Goal: Book appointment/travel/reservation

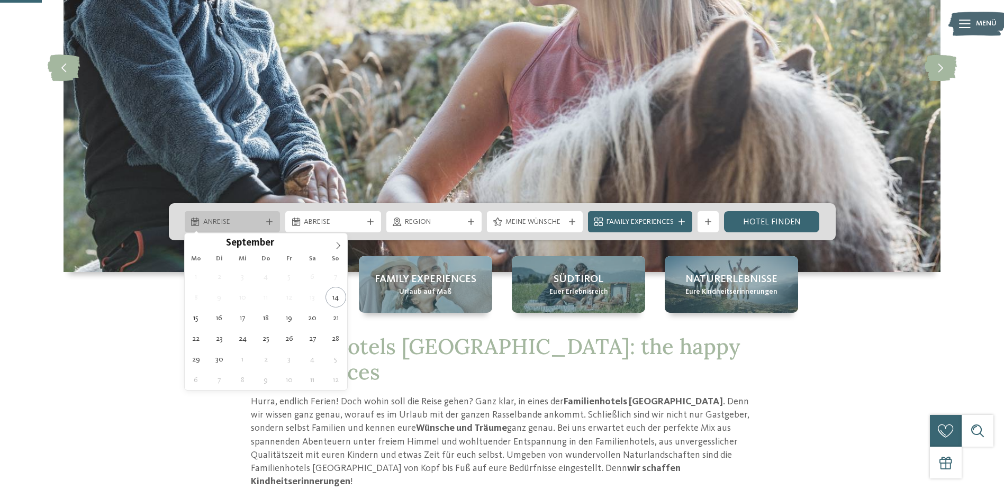
click at [263, 225] on div "Anreise" at bounding box center [233, 222] width 64 height 12
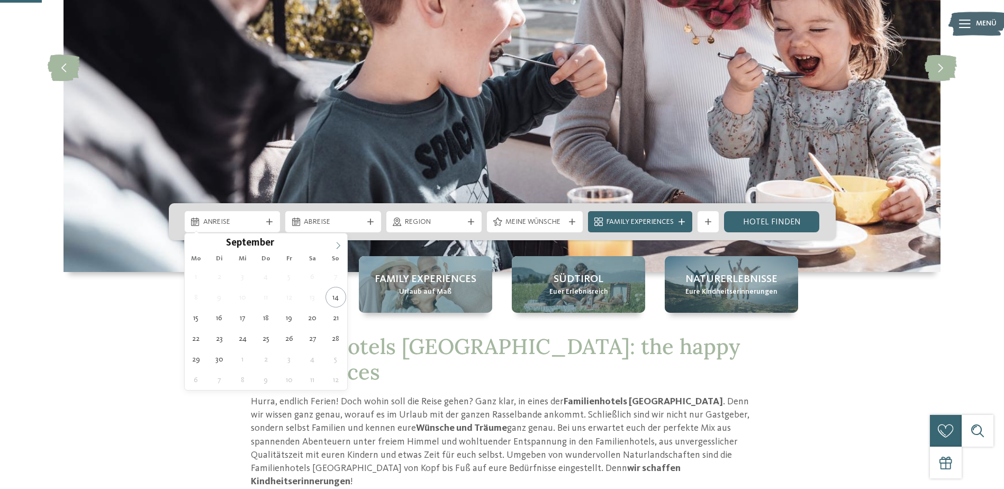
click at [338, 247] on icon at bounding box center [338, 245] width 7 height 7
type input "****"
click at [338, 247] on icon at bounding box center [338, 245] width 7 height 7
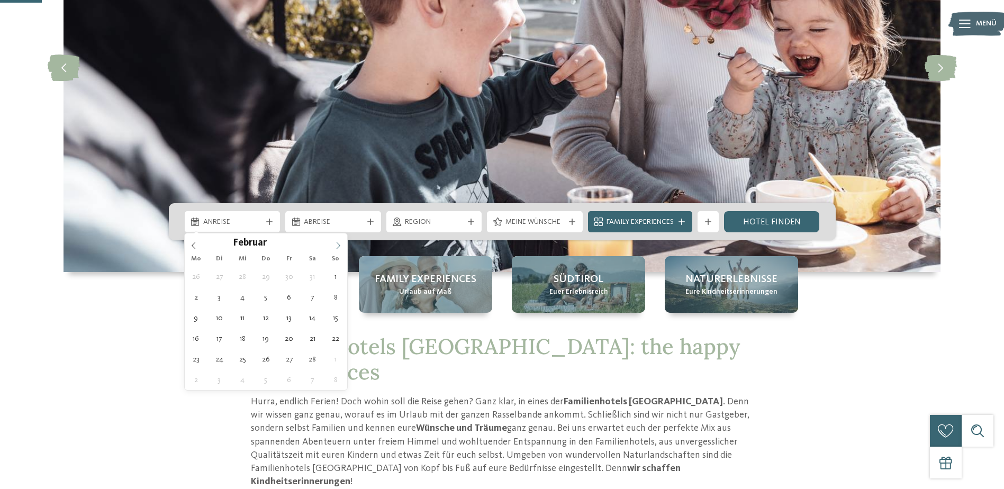
click at [338, 247] on icon at bounding box center [338, 245] width 7 height 7
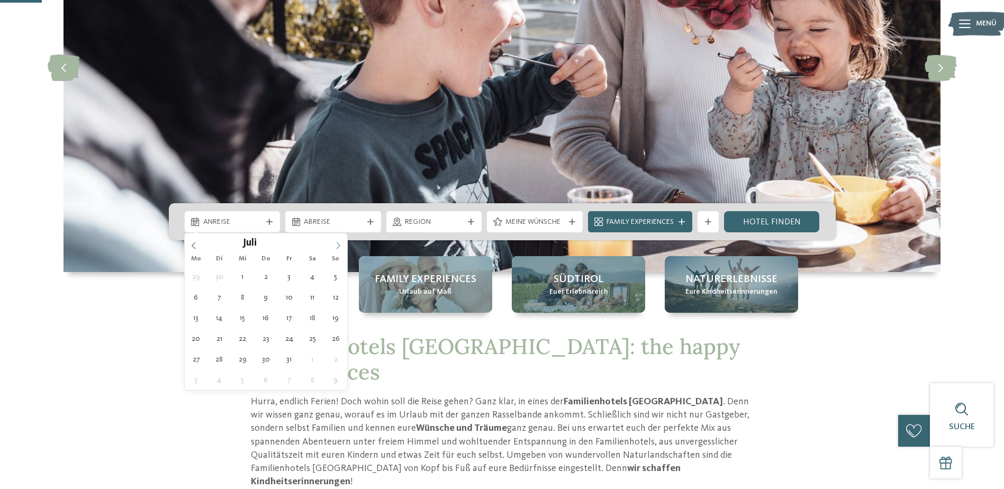
click at [338, 247] on icon at bounding box center [338, 245] width 7 height 7
click at [197, 244] on icon at bounding box center [193, 245] width 7 height 7
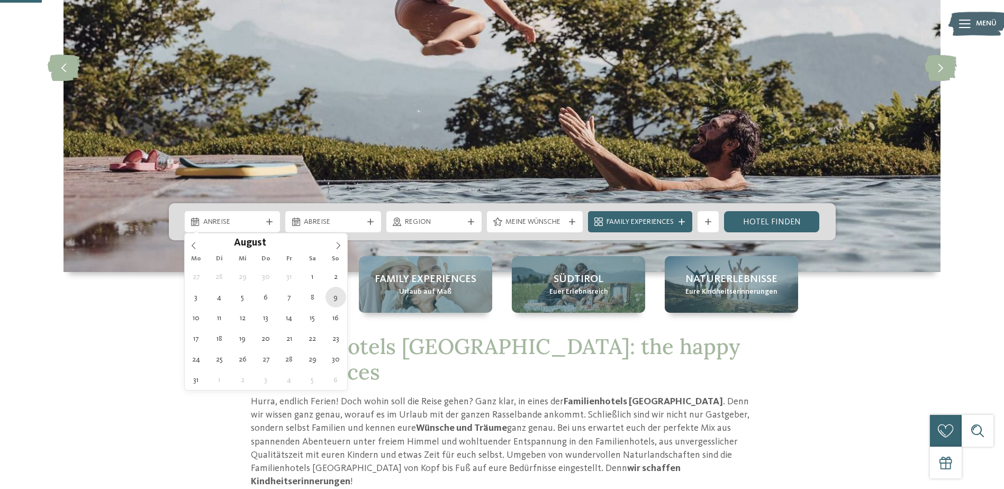
type div "[DATE]"
type input "****"
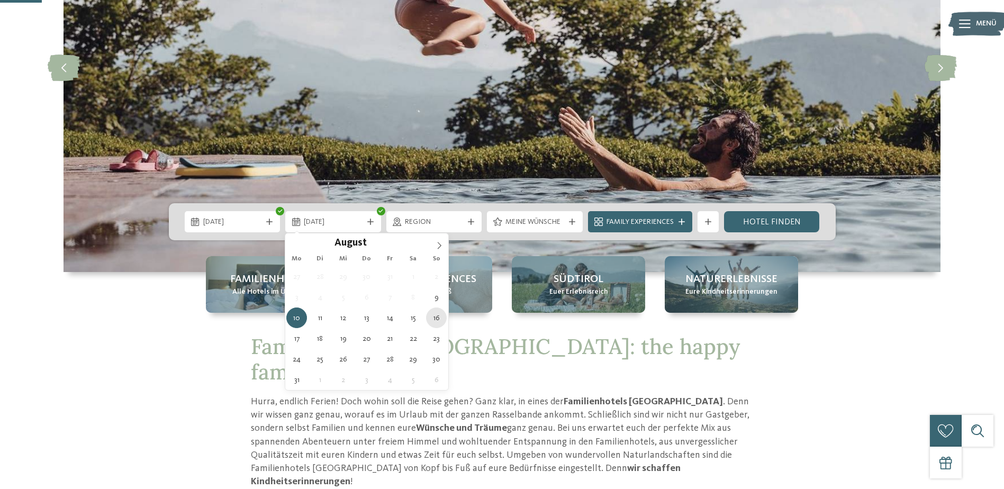
type div "[DATE]"
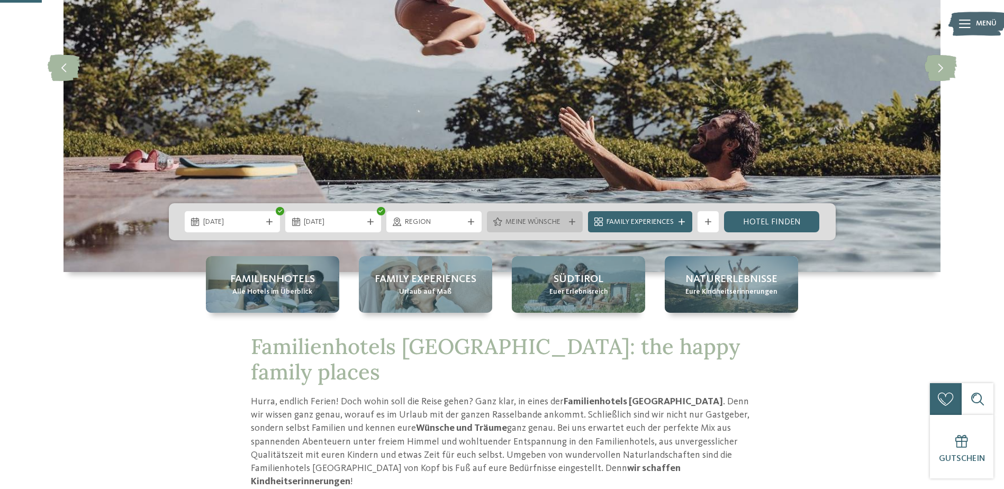
click at [576, 221] on div at bounding box center [572, 222] width 11 height 6
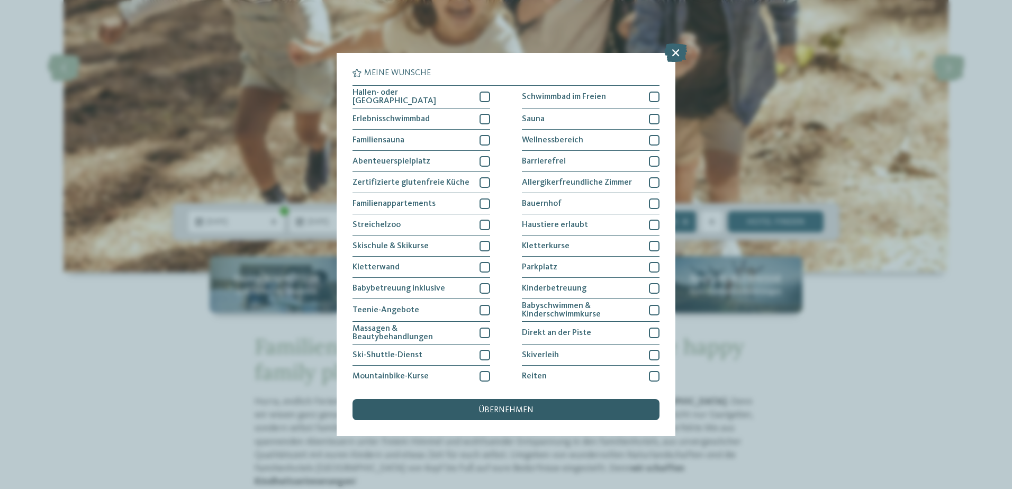
click at [483, 412] on span "übernehmen" at bounding box center [506, 410] width 55 height 8
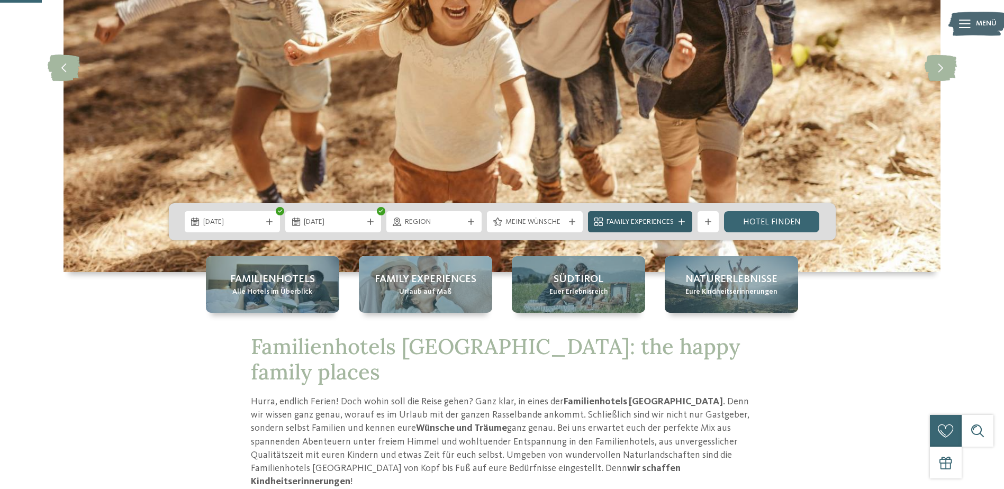
click at [686, 220] on div at bounding box center [682, 222] width 11 height 6
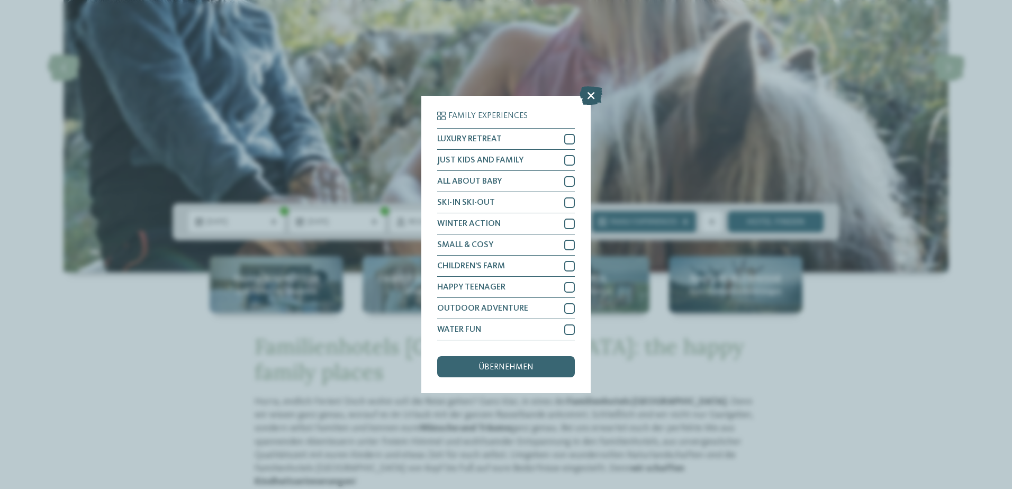
click at [590, 98] on icon at bounding box center [591, 95] width 23 height 19
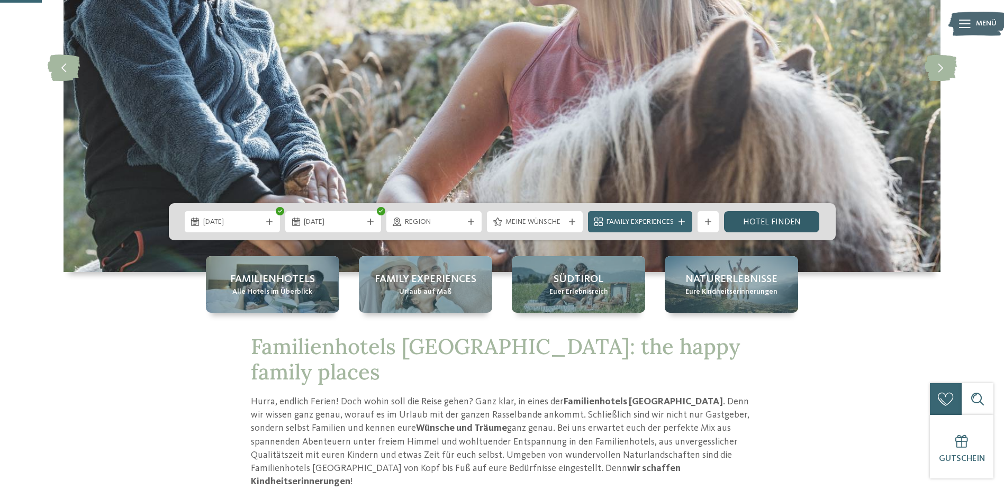
click at [761, 227] on link "Hotel finden" at bounding box center [772, 221] width 96 height 21
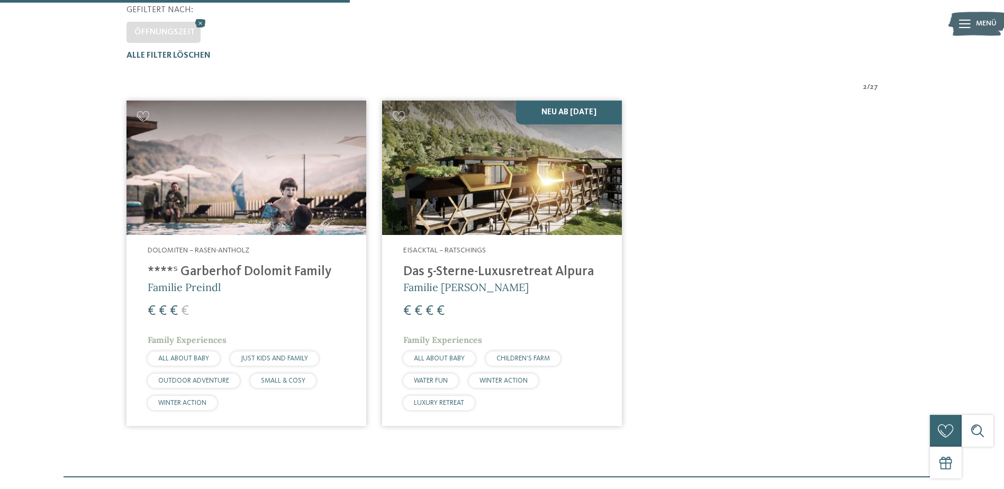
scroll to position [305, 0]
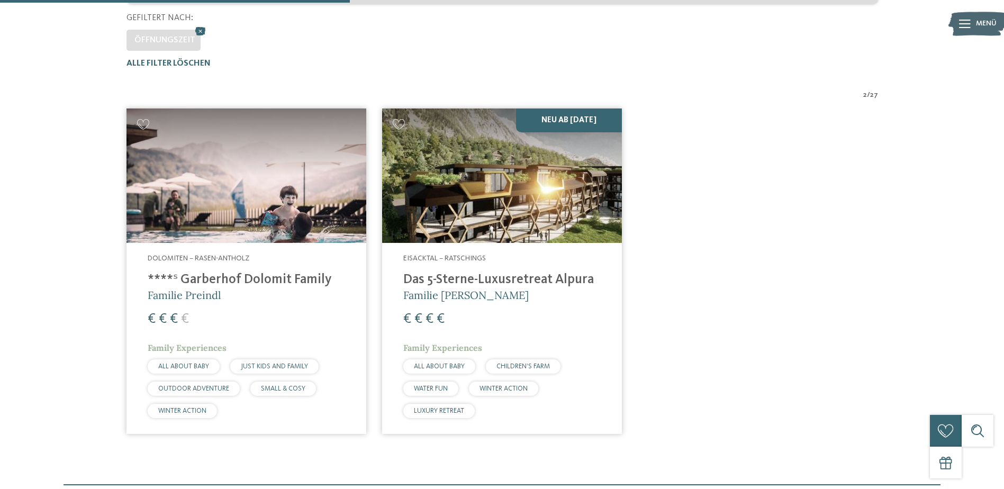
drag, startPoint x: 298, startPoint y: 190, endPoint x: 298, endPoint y: 200, distance: 10.6
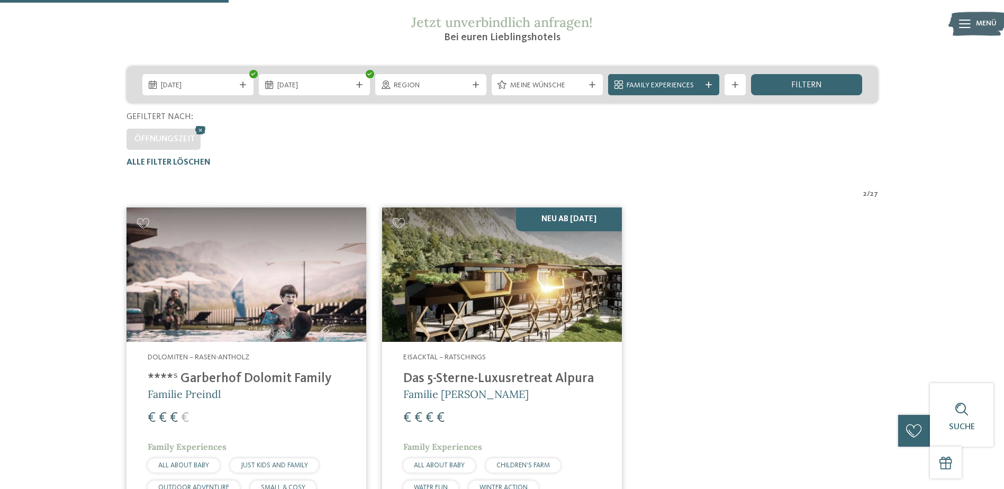
scroll to position [199, 0]
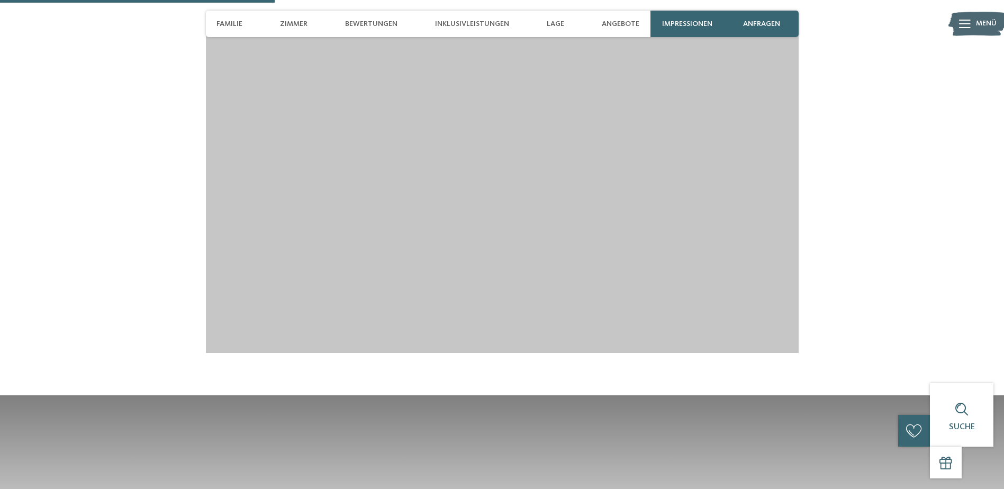
scroll to position [1165, 0]
